Goal: Transaction & Acquisition: Purchase product/service

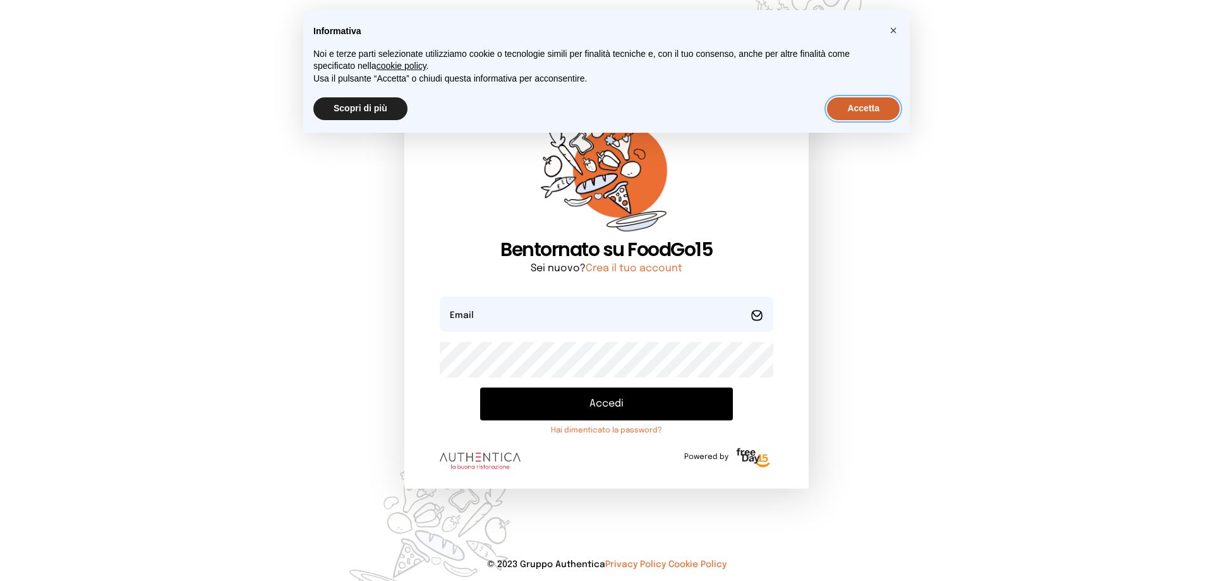
click at [850, 110] on button "Accetta" at bounding box center [863, 108] width 73 height 23
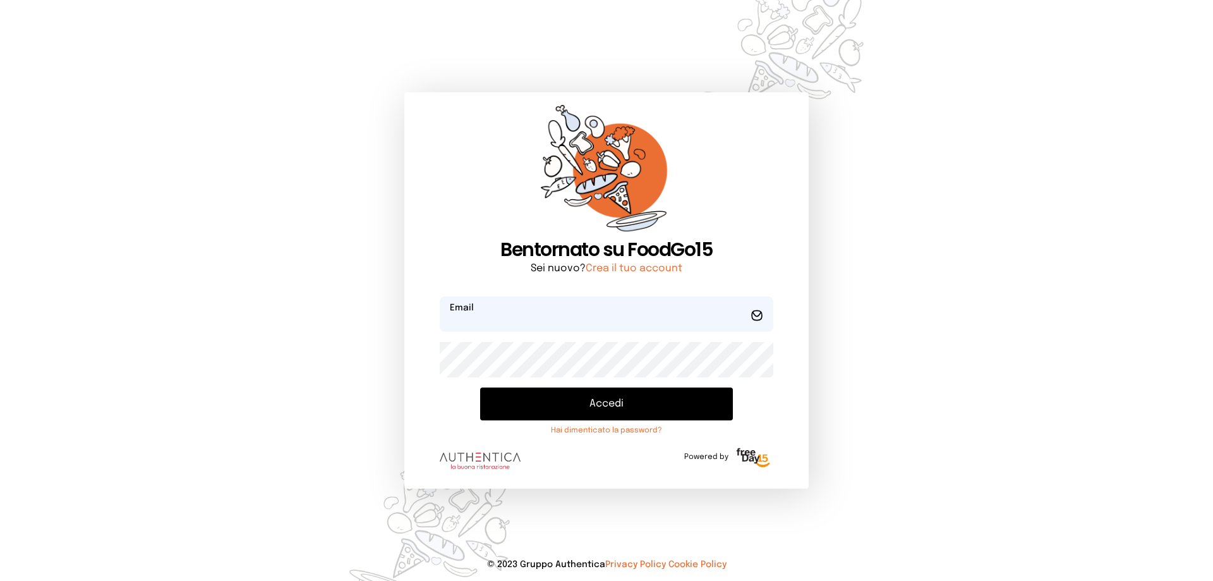
click at [550, 319] on input "email" at bounding box center [607, 313] width 334 height 35
type input "*"
type input "**********"
click at [617, 403] on button "Accedi" at bounding box center [606, 403] width 253 height 33
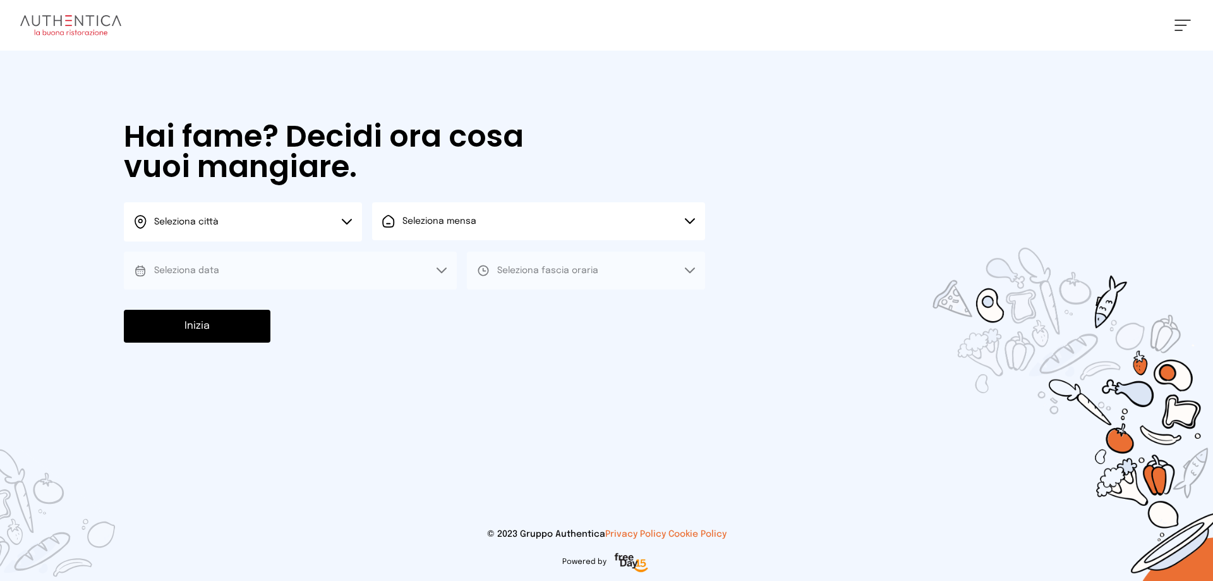
click at [349, 217] on button "Seleziona città" at bounding box center [243, 221] width 238 height 39
click at [322, 257] on li "Terni" at bounding box center [243, 258] width 238 height 34
click at [385, 233] on button "Seleziona mensa" at bounding box center [538, 221] width 333 height 38
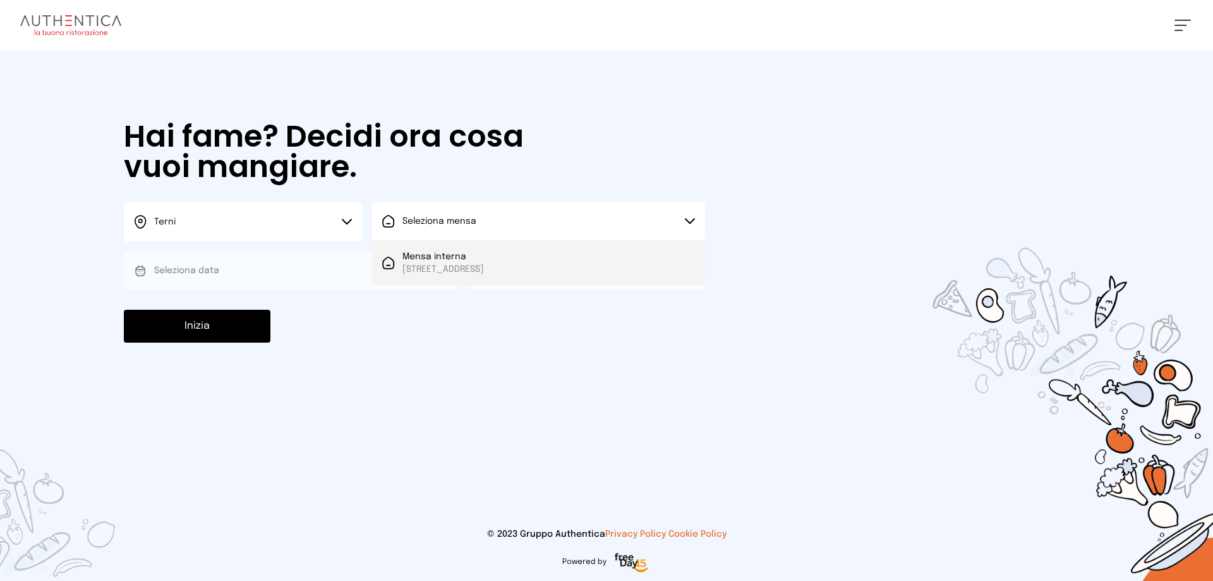
click at [394, 257] on icon at bounding box center [388, 263] width 13 height 13
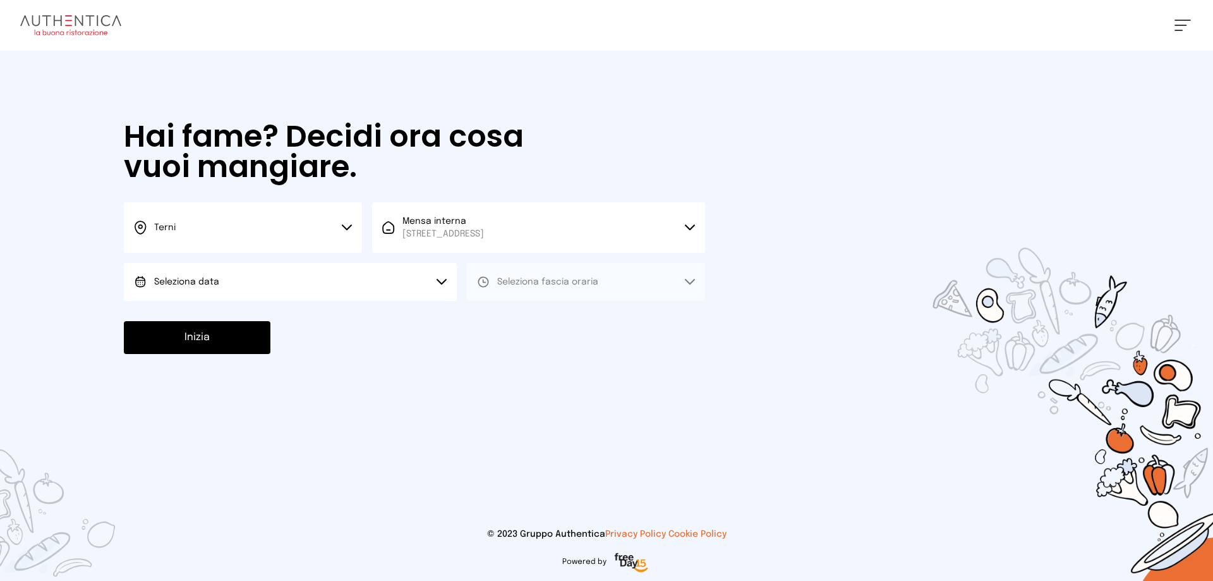
click at [361, 284] on button "Seleziona data" at bounding box center [290, 282] width 333 height 38
click at [348, 315] on li "[DATE], [DATE]" at bounding box center [290, 317] width 333 height 33
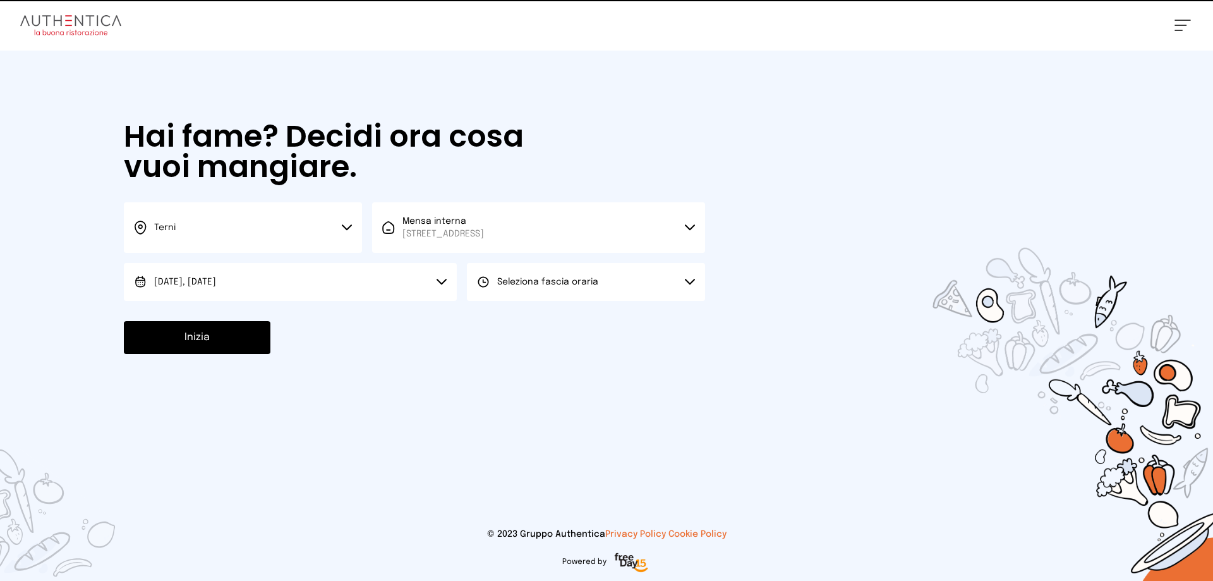
click at [504, 301] on div "Hai fame? Decidi ora cosa vuoi mangiare. Terni Scegli la città [GEOGRAPHIC_DATA…" at bounding box center [414, 238] width 607 height 374
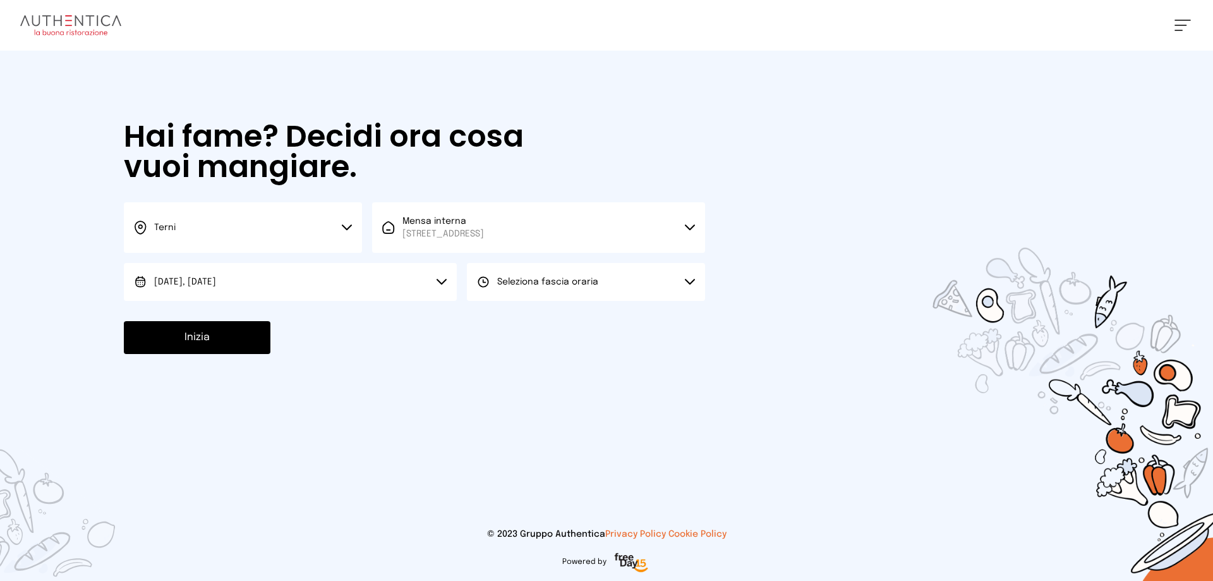
click at [525, 289] on button "Seleziona fascia oraria" at bounding box center [586, 282] width 238 height 38
drag, startPoint x: 523, startPoint y: 313, endPoint x: 379, endPoint y: 343, distance: 146.4
click at [523, 317] on span "Pranzo" at bounding box center [512, 317] width 30 height 13
click at [234, 337] on button "Inizia" at bounding box center [197, 337] width 147 height 33
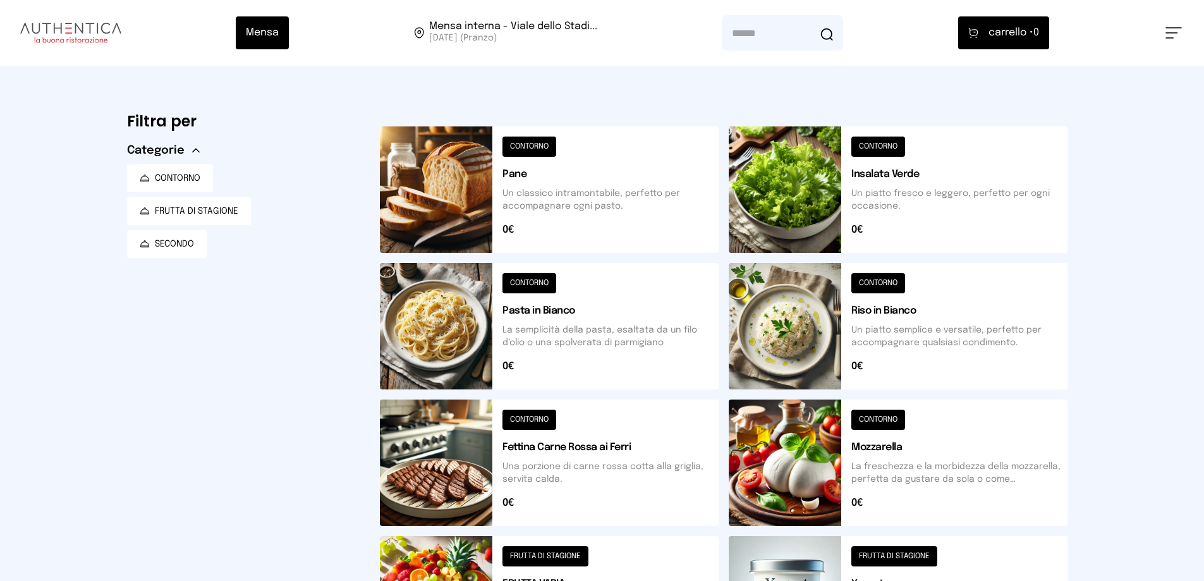
click at [525, 422] on button at bounding box center [549, 462] width 339 height 126
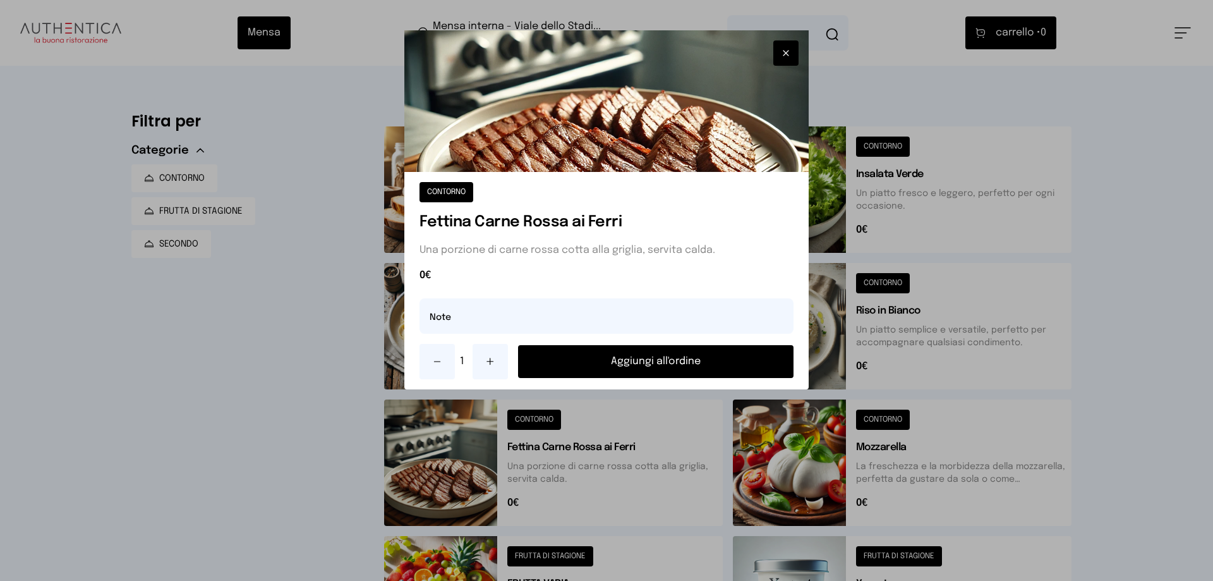
click at [634, 363] on button "Aggiungi all'ordine" at bounding box center [656, 361] width 276 height 33
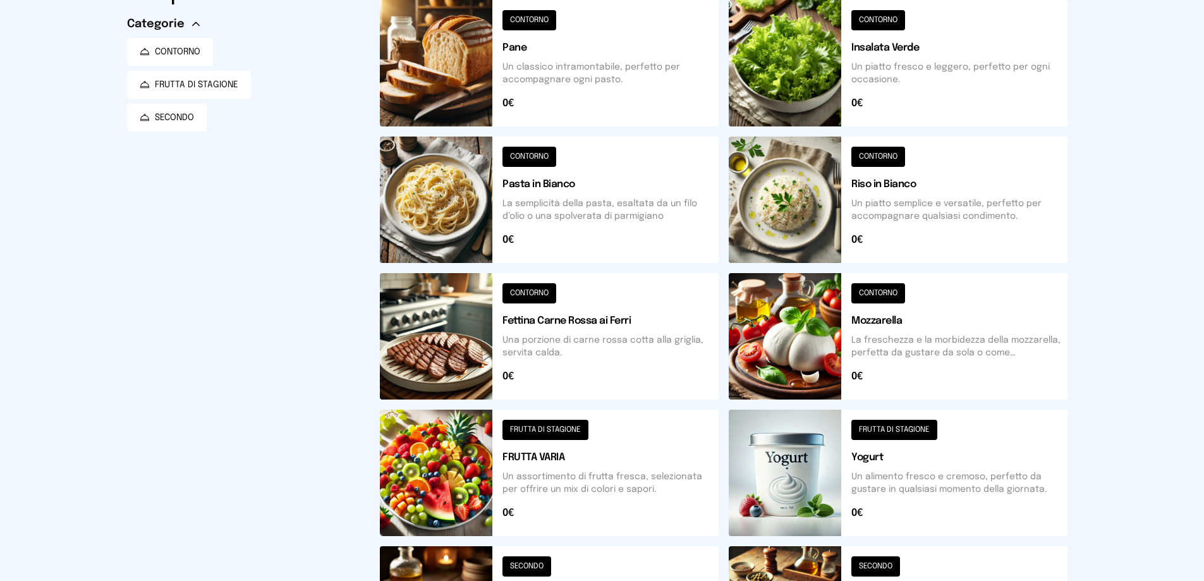
scroll to position [253, 0]
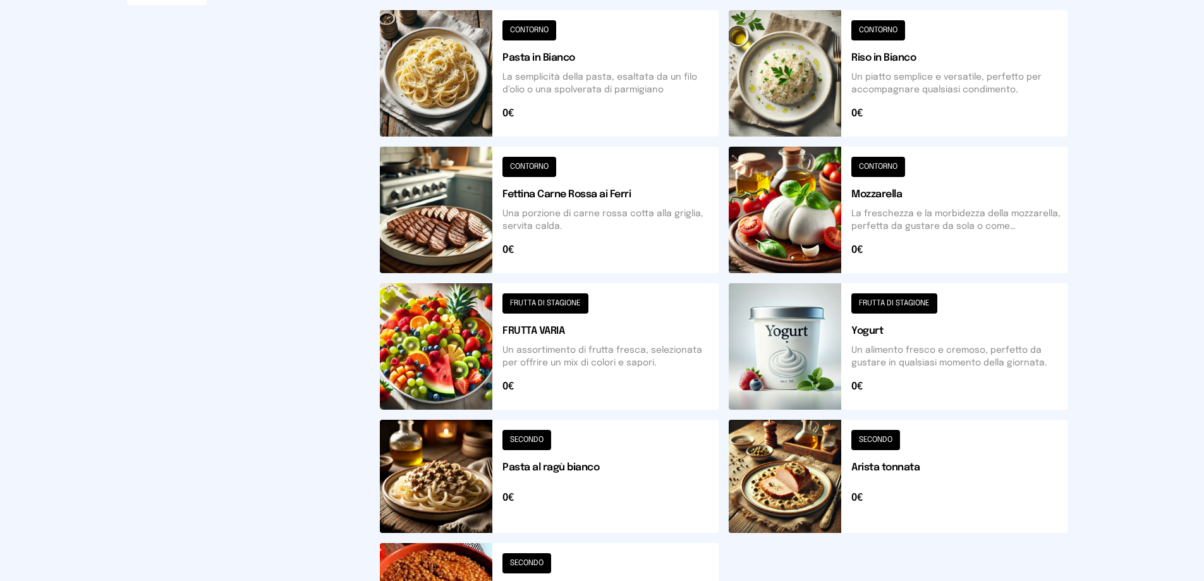
click at [540, 307] on button at bounding box center [549, 346] width 339 height 126
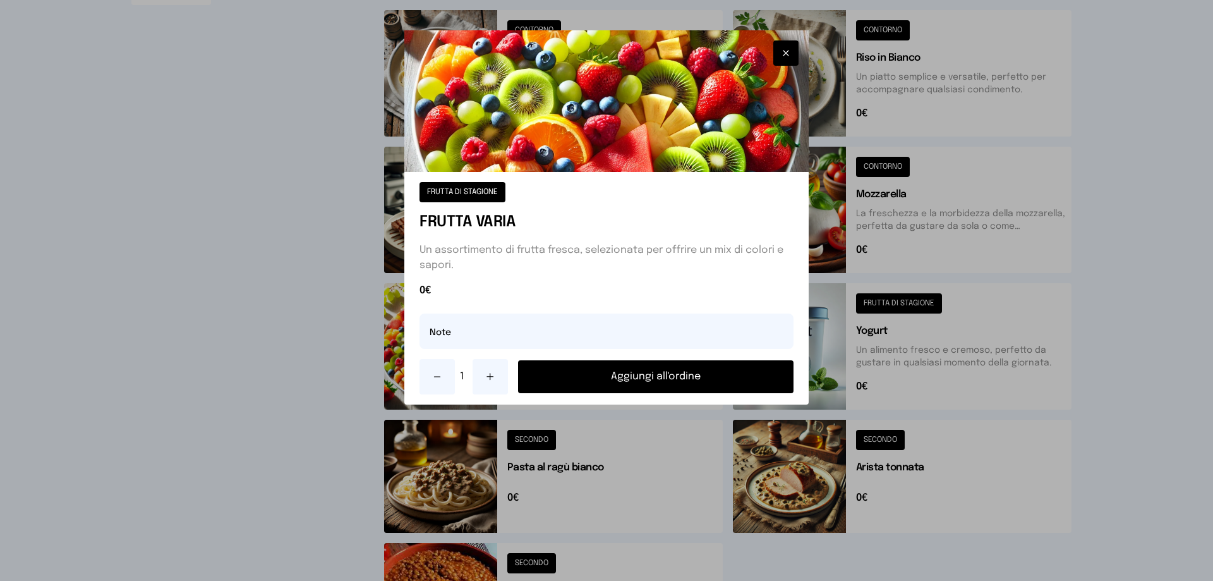
click at [638, 377] on button "Aggiungi all'ordine" at bounding box center [656, 376] width 276 height 33
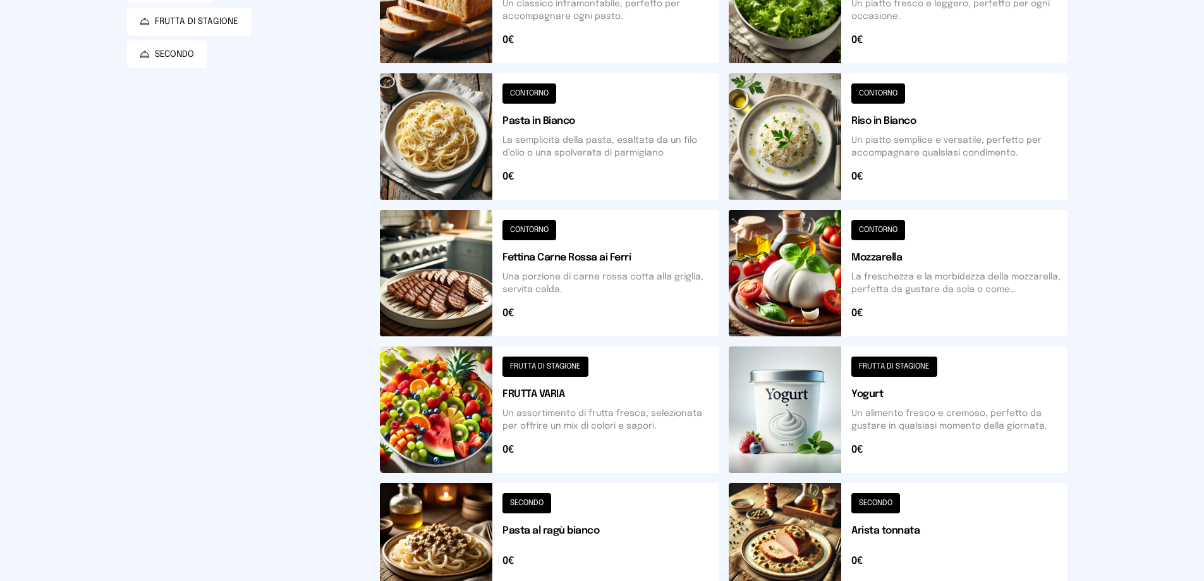
scroll to position [0, 0]
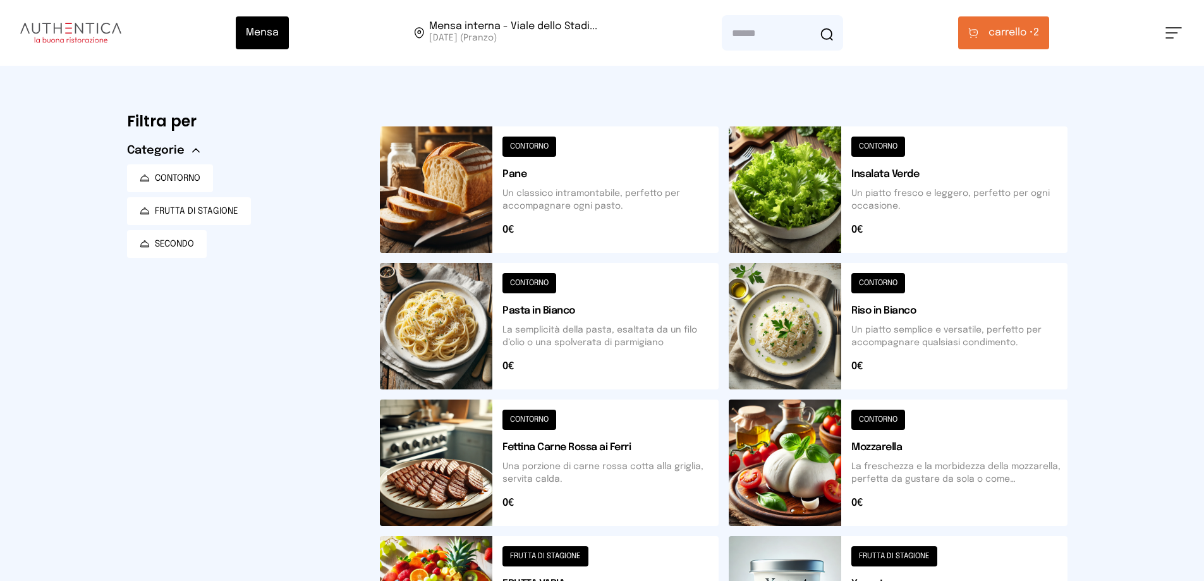
click at [858, 145] on button at bounding box center [898, 189] width 339 height 126
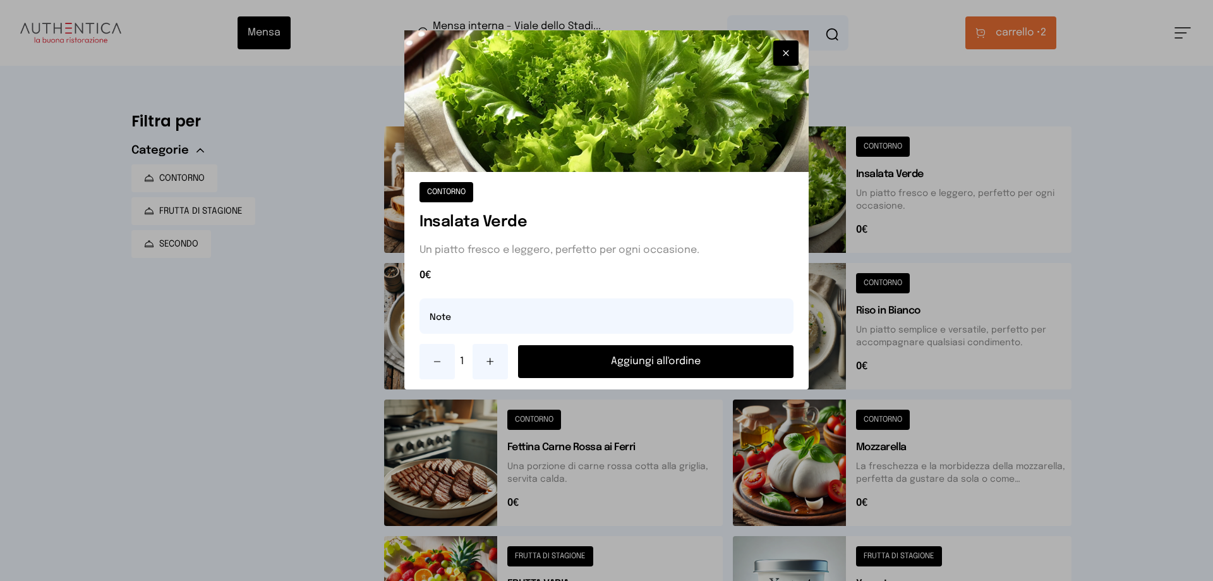
click at [654, 361] on button "Aggiungi all'ordine" at bounding box center [656, 361] width 276 height 33
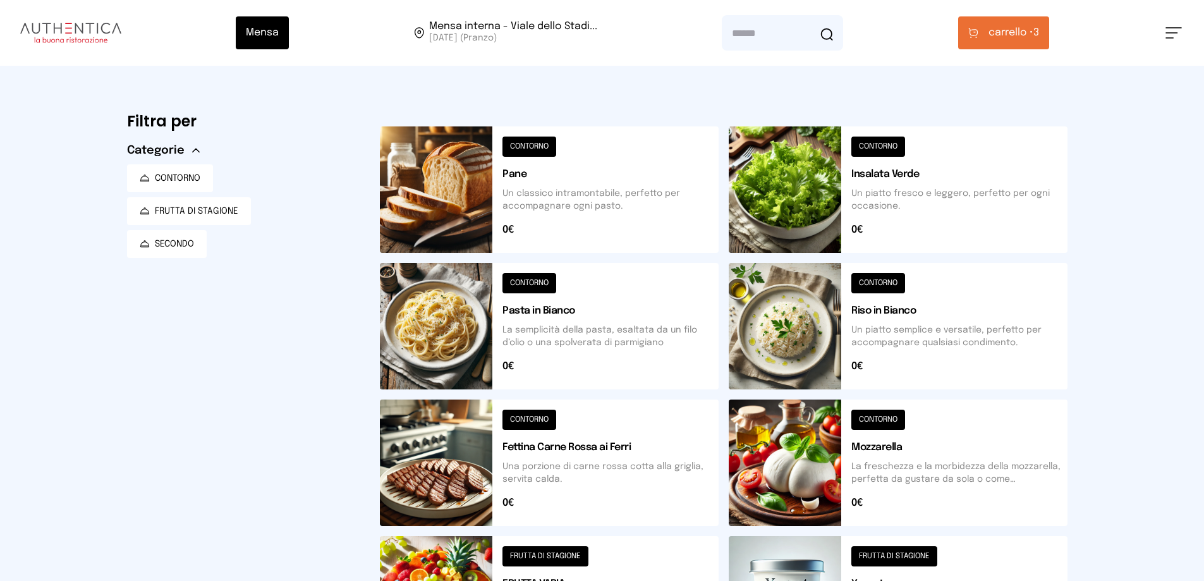
click at [1002, 40] on span "carrello •" at bounding box center [1010, 32] width 45 height 15
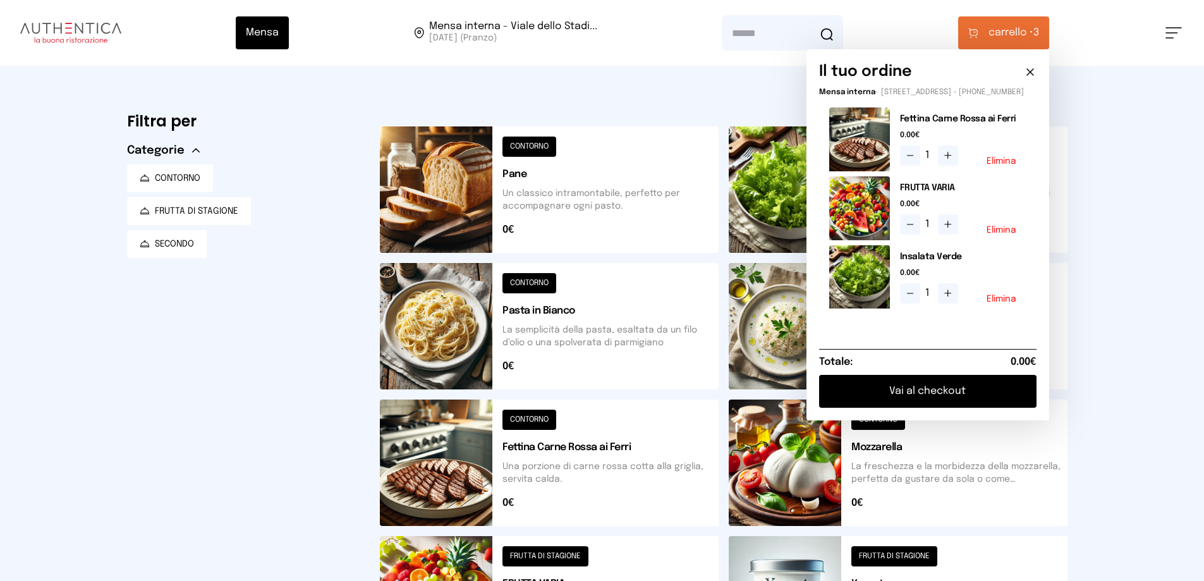
click at [942, 402] on button "Vai al checkout" at bounding box center [927, 391] width 217 height 33
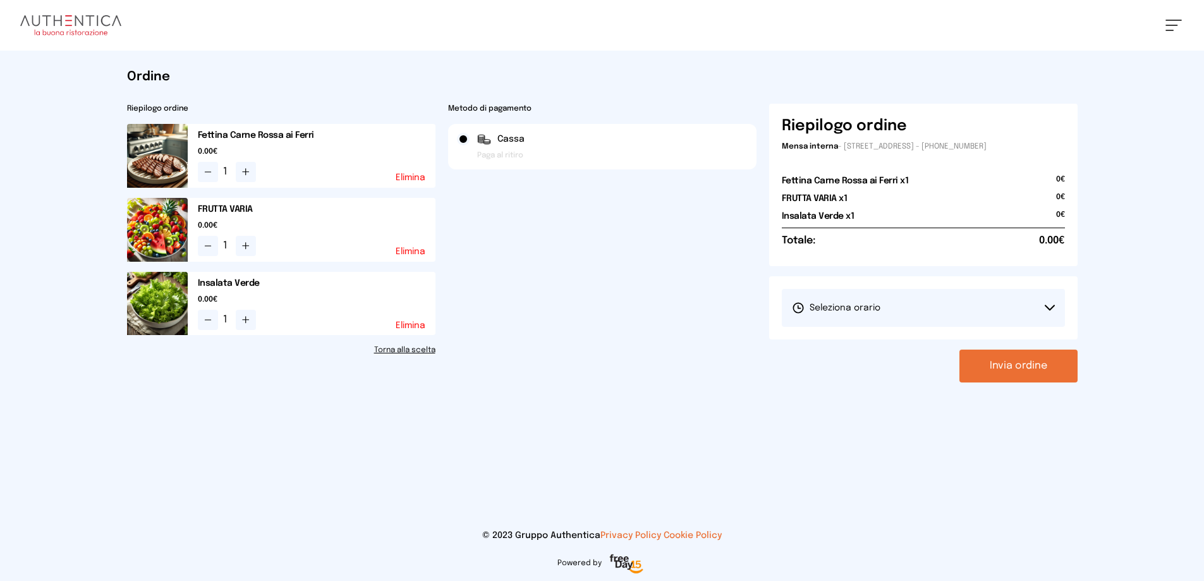
click at [1048, 308] on icon at bounding box center [1049, 307] width 9 height 4
click at [995, 344] on li "1° Turno (13:00 - 15:00)" at bounding box center [923, 343] width 283 height 33
click at [1020, 363] on button "Invia ordine" at bounding box center [1018, 365] width 118 height 33
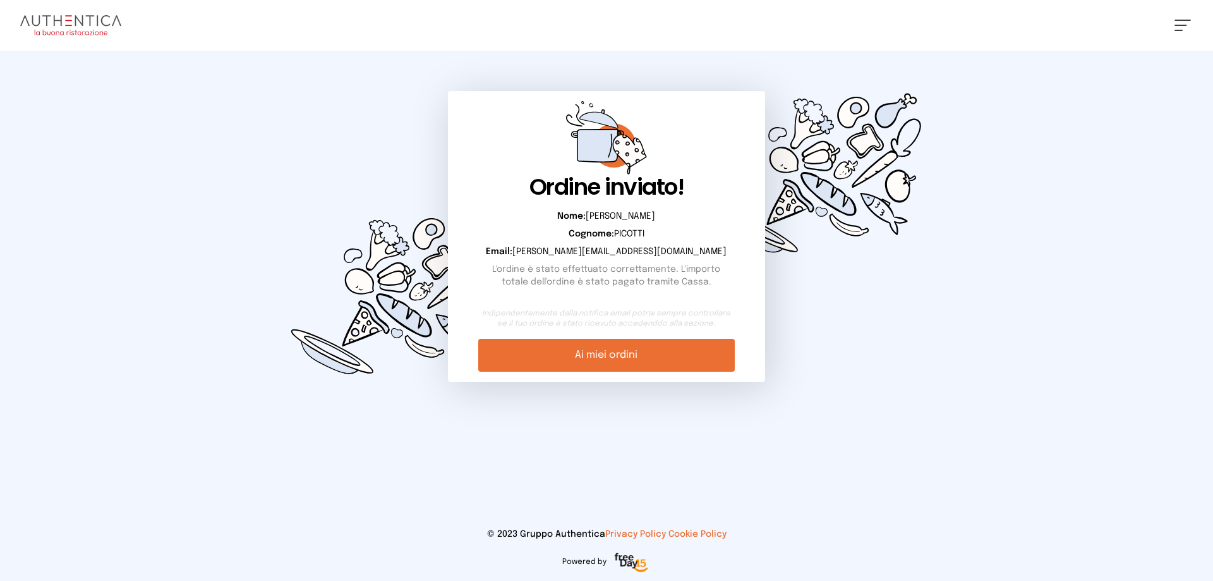
click at [593, 348] on link "Ai miei ordini" at bounding box center [606, 355] width 256 height 33
